Goal: Check status: Check status

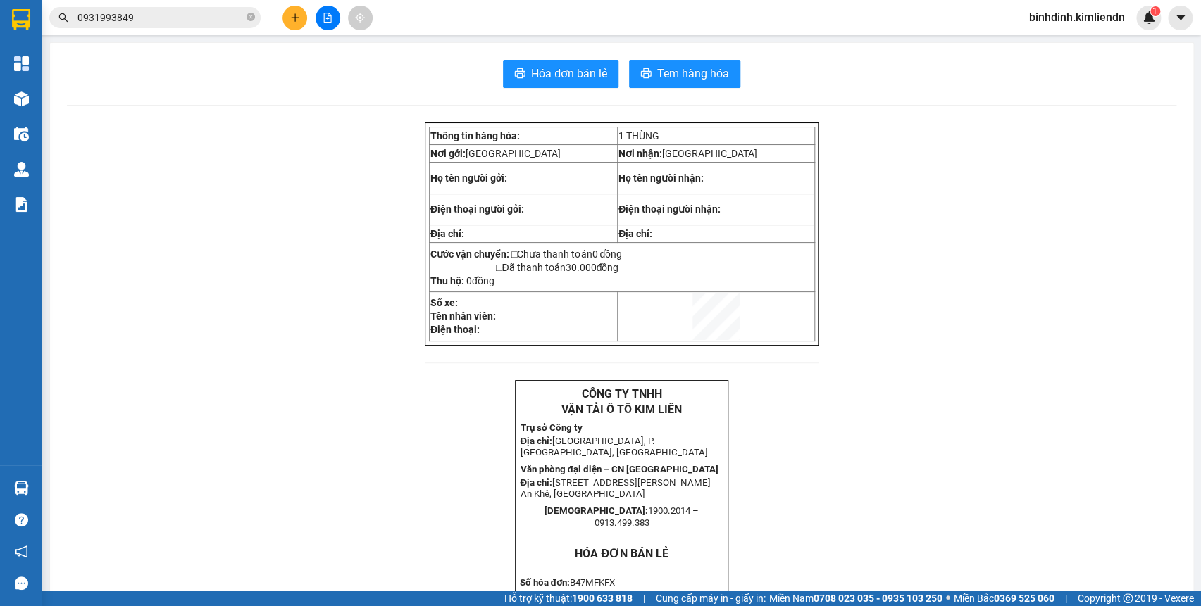
scroll to position [556, 0]
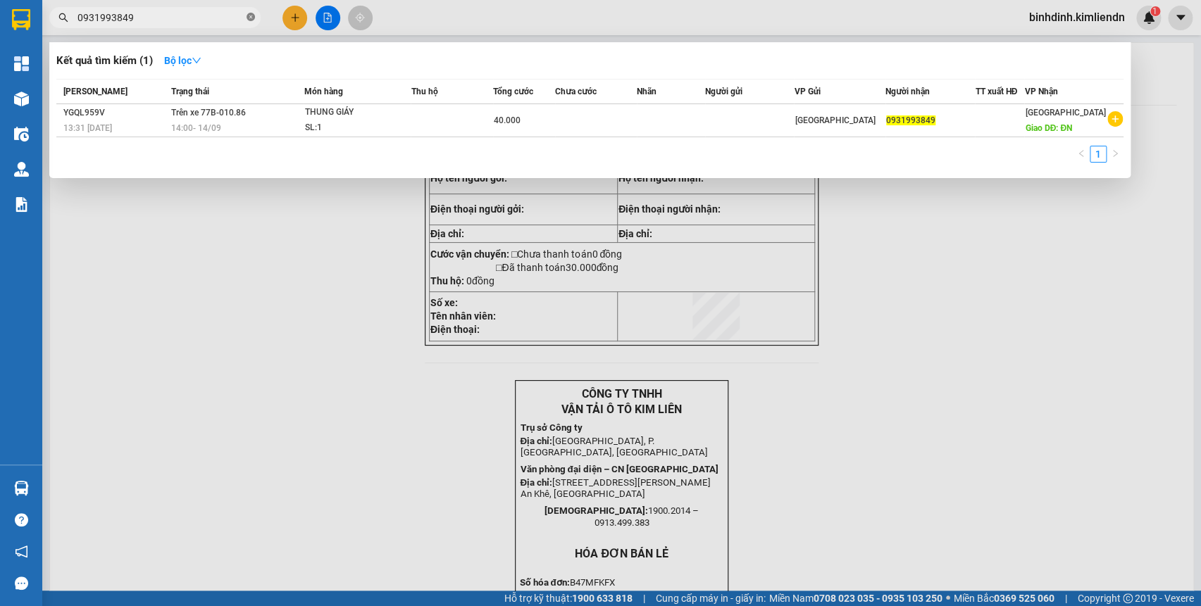
click at [250, 19] on icon "close-circle" at bounding box center [250, 17] width 8 height 8
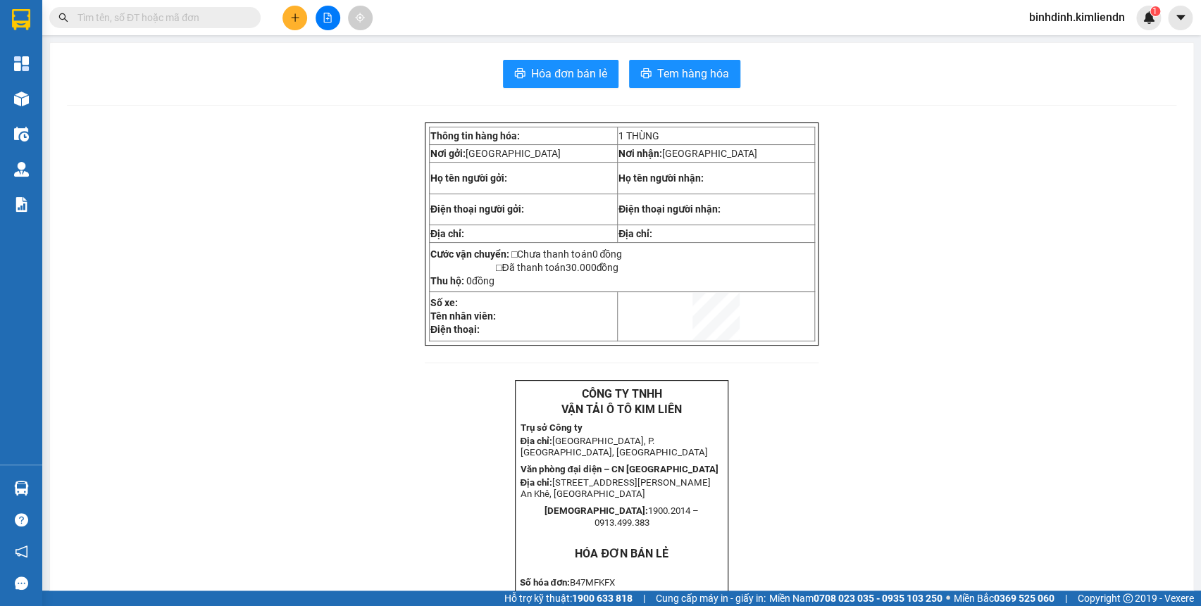
click at [154, 25] on span at bounding box center [154, 17] width 211 height 21
click at [156, 15] on input "text" at bounding box center [160, 17] width 166 height 15
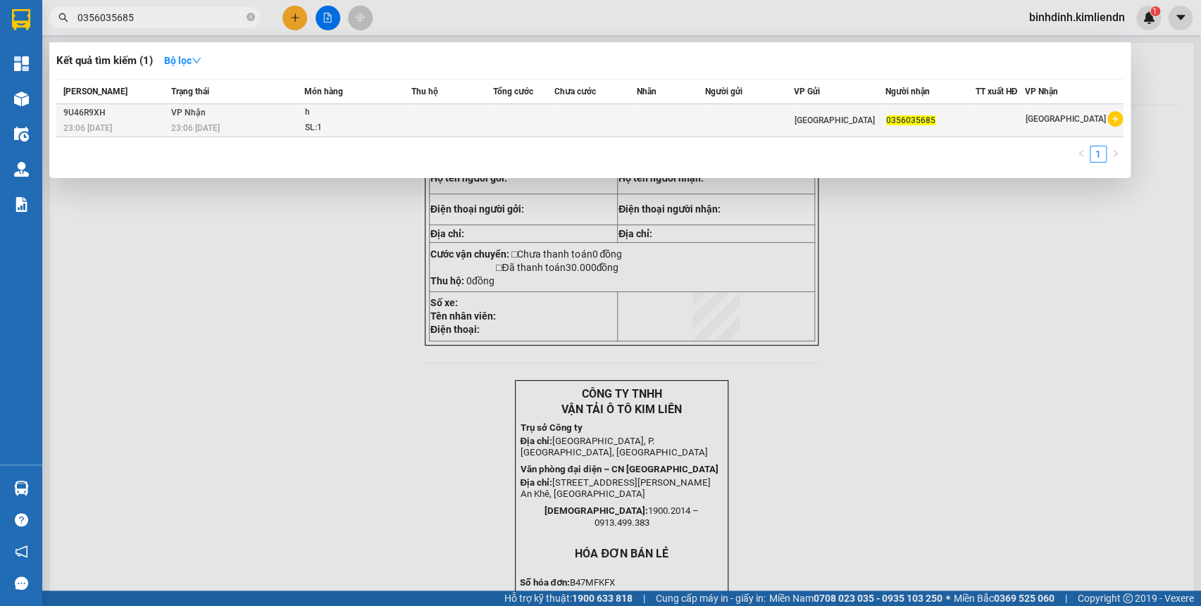
type input "0356035685"
click at [794, 113] on td at bounding box center [749, 120] width 89 height 33
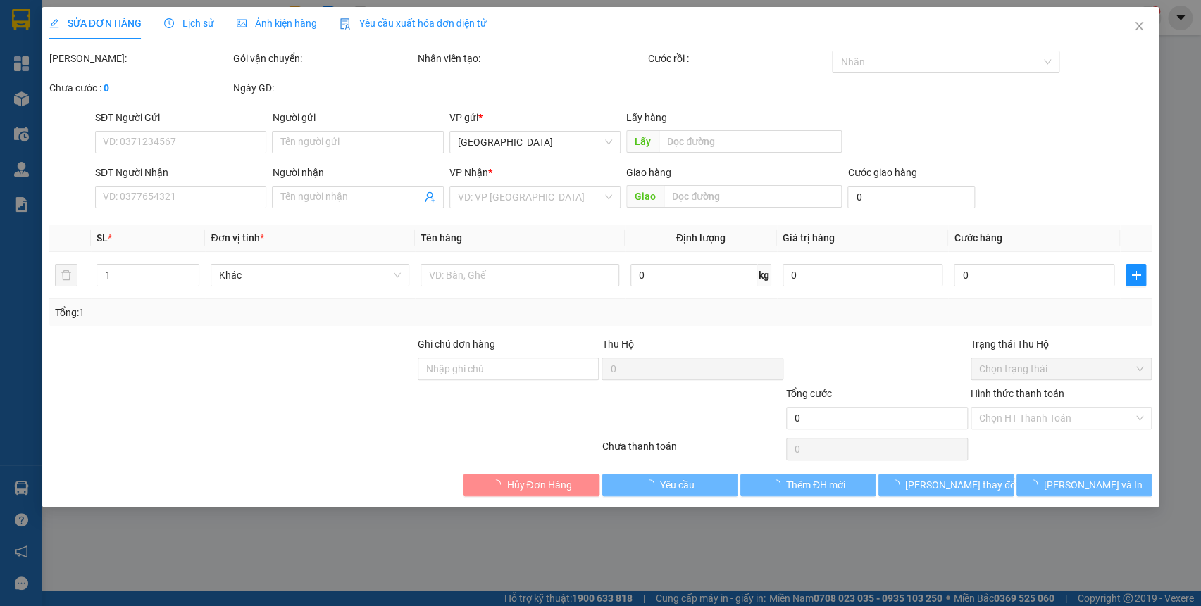
type input "0356035685"
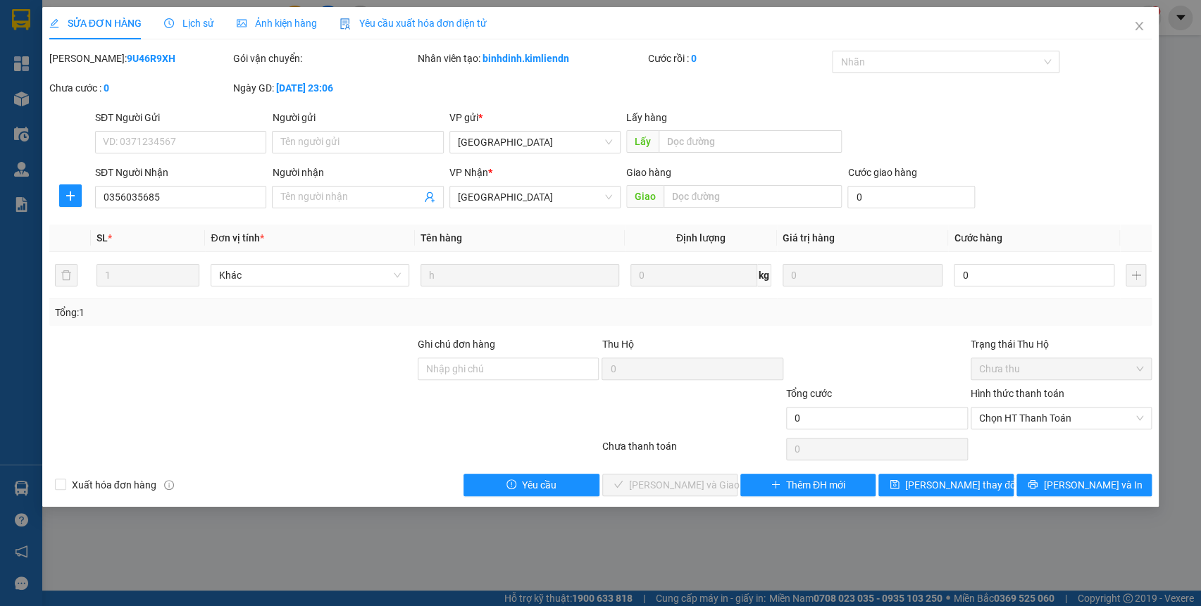
click at [294, 21] on span "Ảnh kiện hàng" at bounding box center [277, 23] width 80 height 11
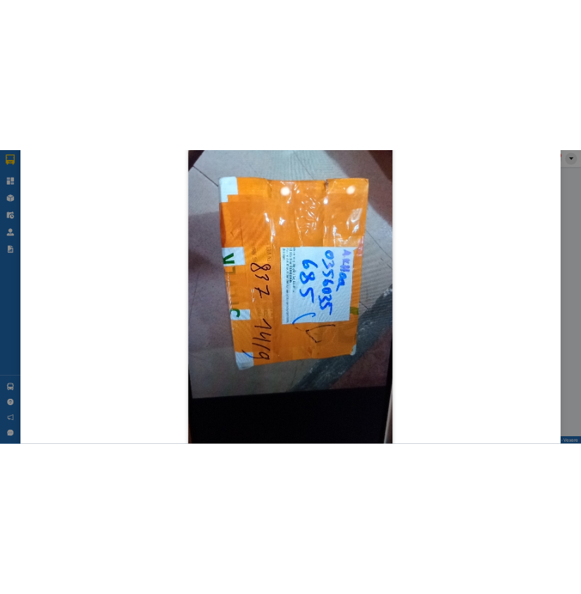
scroll to position [256, 0]
